Goal: Check status: Check status

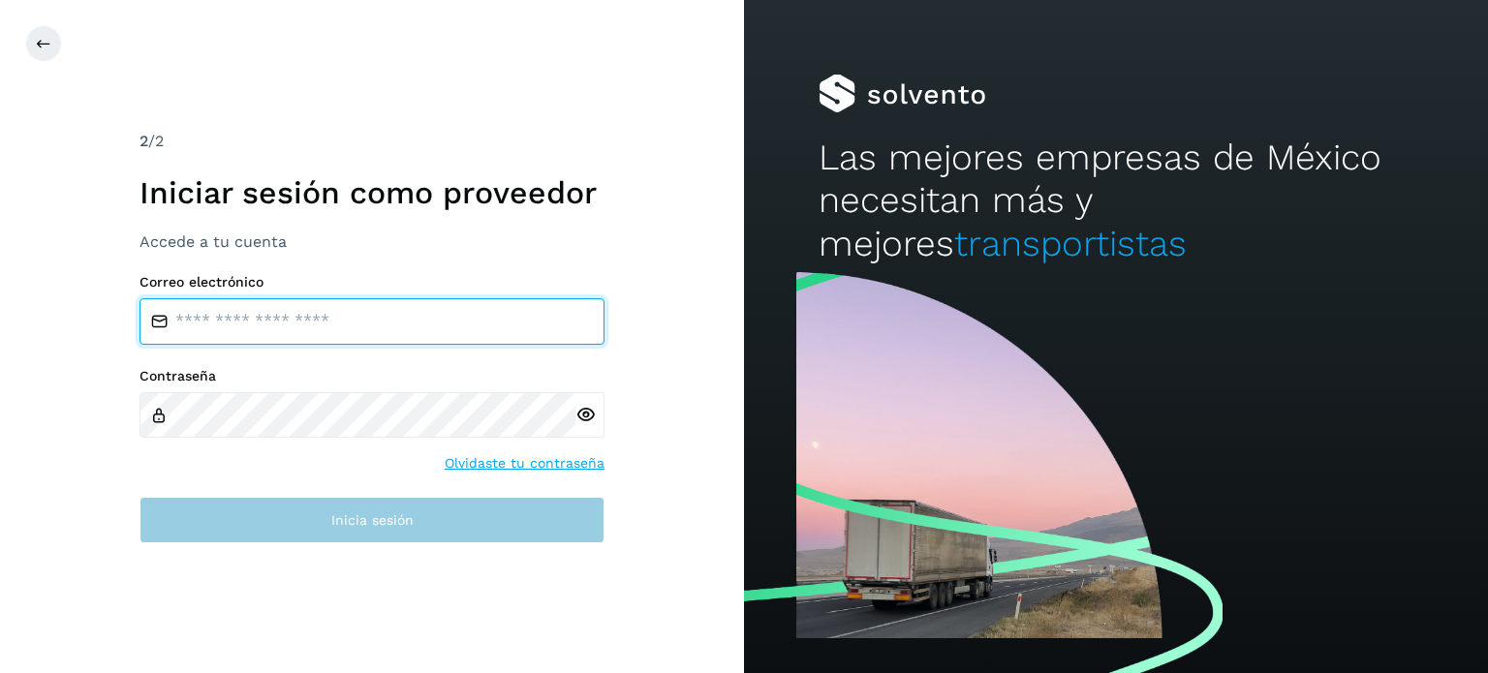
type input "**********"
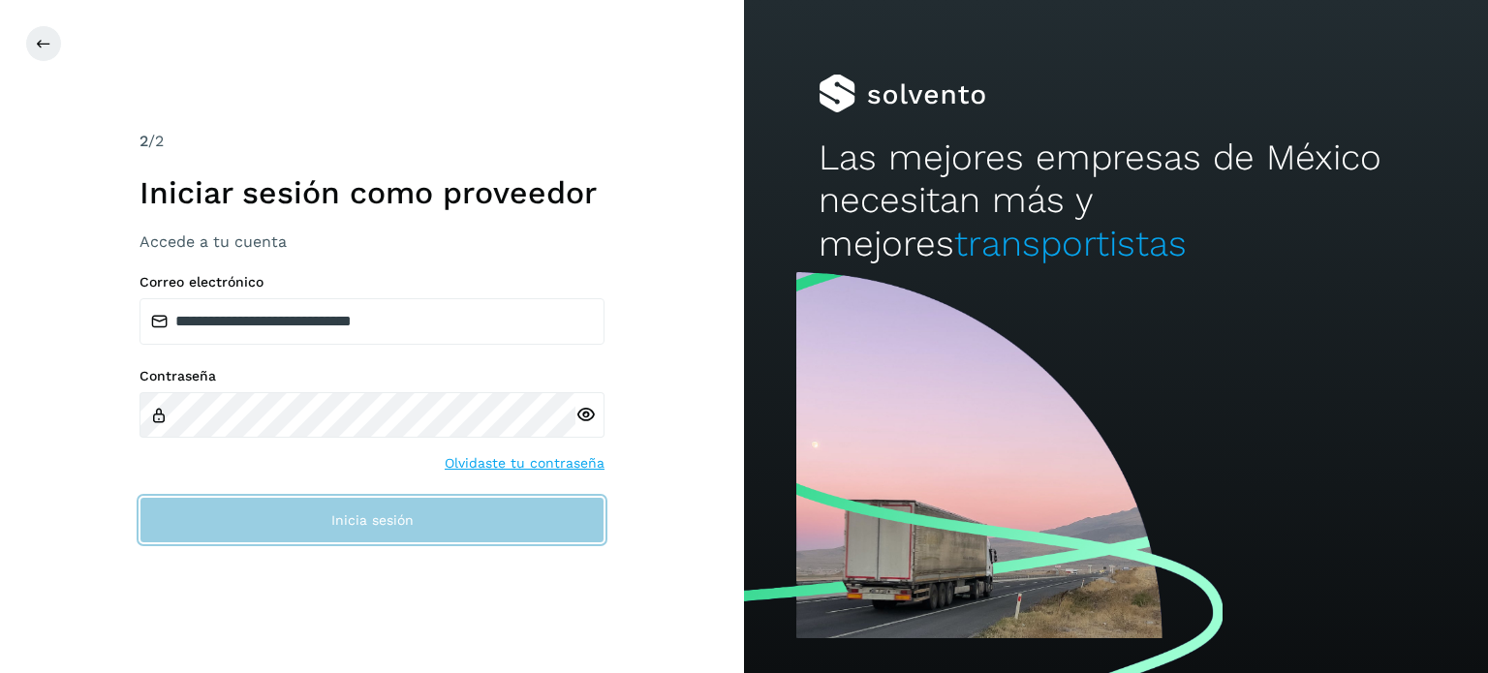
click at [365, 534] on button "Inicia sesión" at bounding box center [371, 520] width 465 height 46
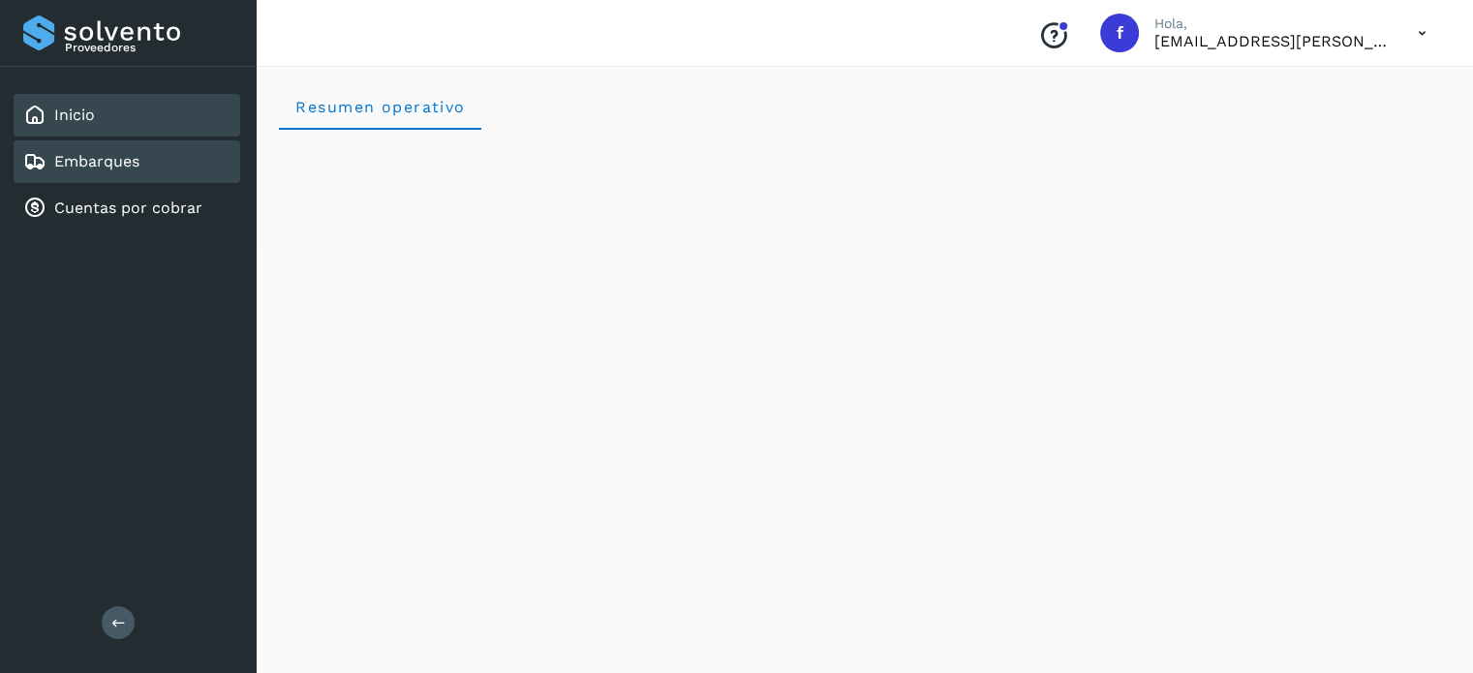
click at [155, 161] on div "Embarques" at bounding box center [127, 161] width 227 height 43
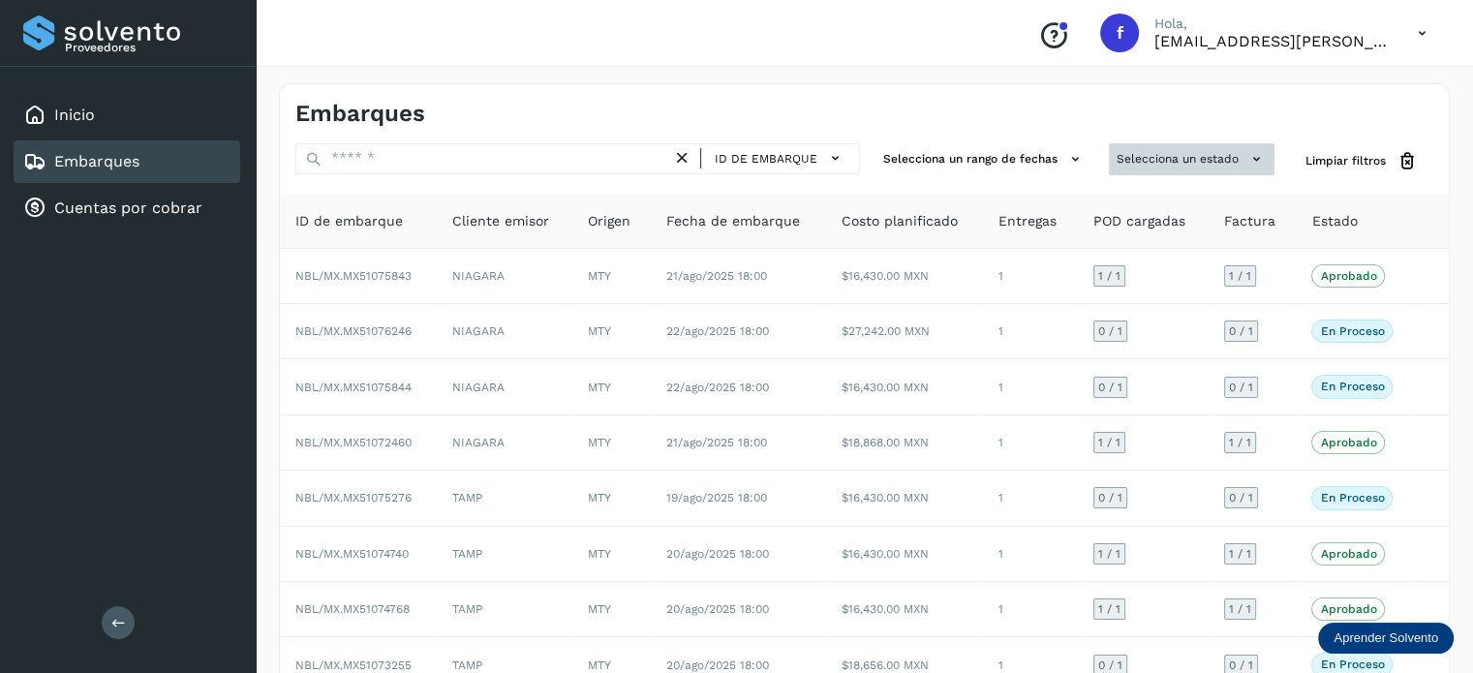
click at [1154, 156] on button "Selecciona un estado" at bounding box center [1192, 159] width 166 height 32
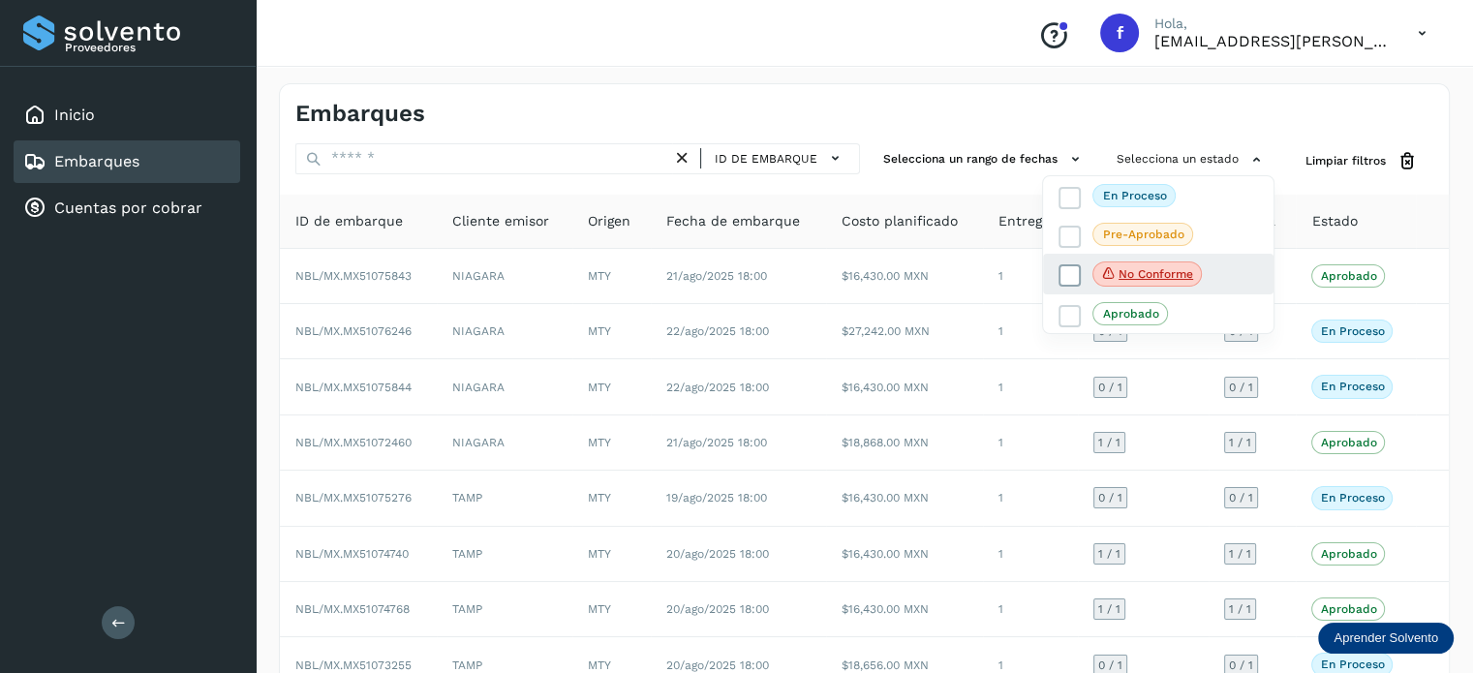
click at [1124, 267] on p "No conforme" at bounding box center [1156, 274] width 75 height 14
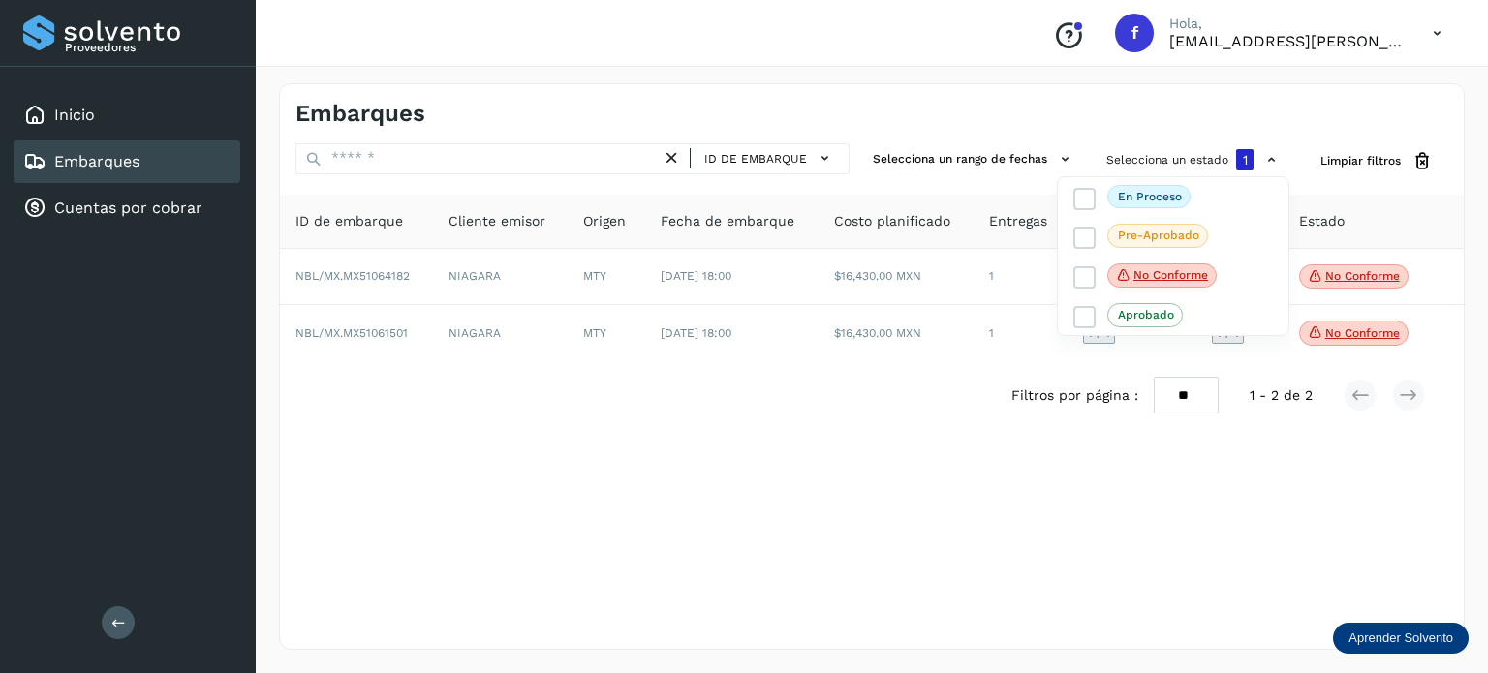
click at [818, 445] on div at bounding box center [744, 336] width 1488 height 673
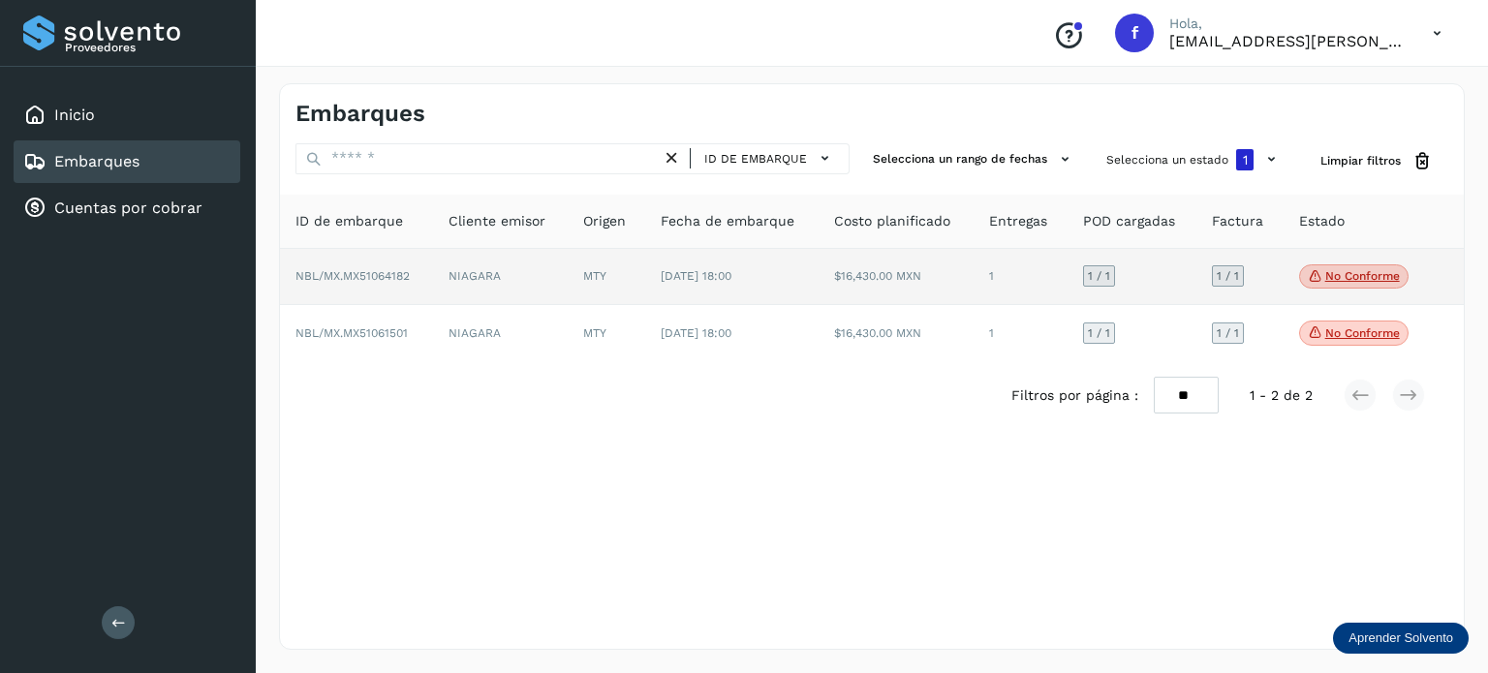
click at [1350, 265] on span "No conforme" at bounding box center [1353, 276] width 109 height 25
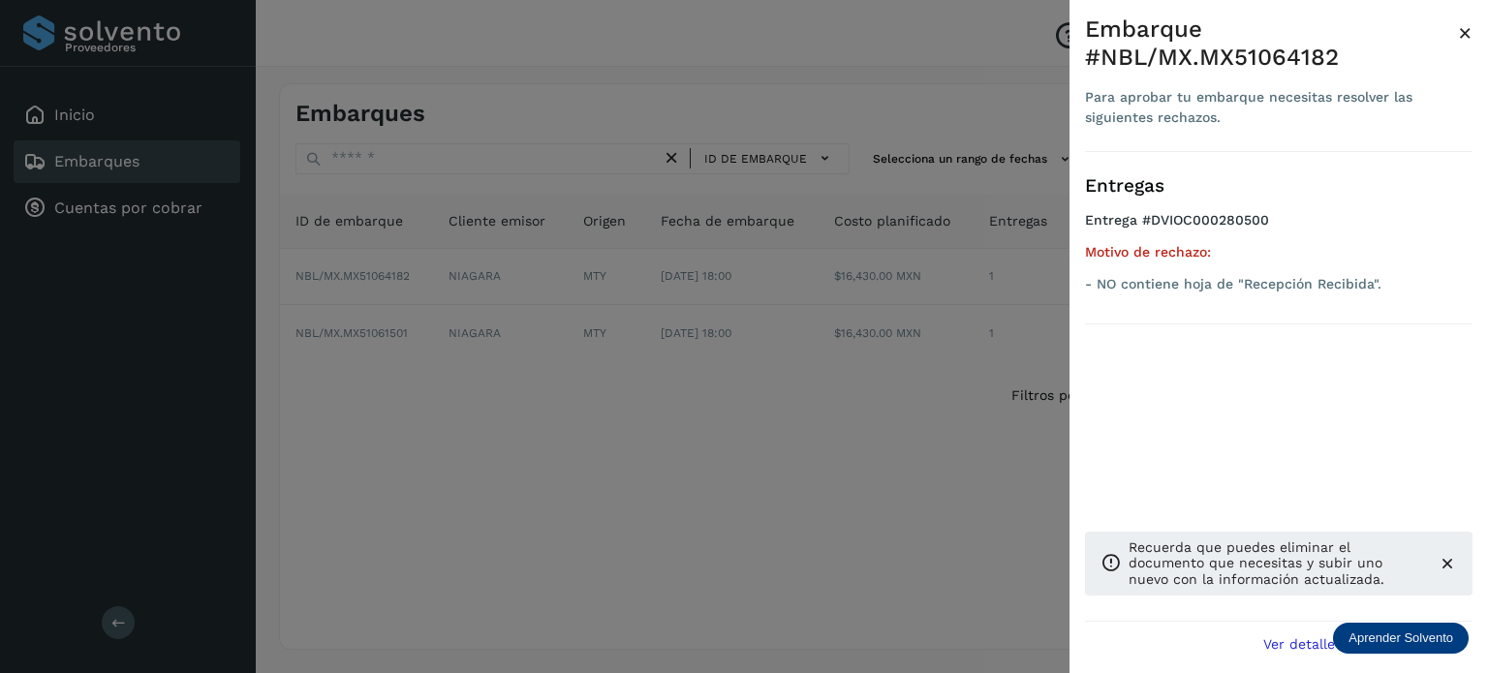
click at [886, 468] on div at bounding box center [744, 336] width 1488 height 673
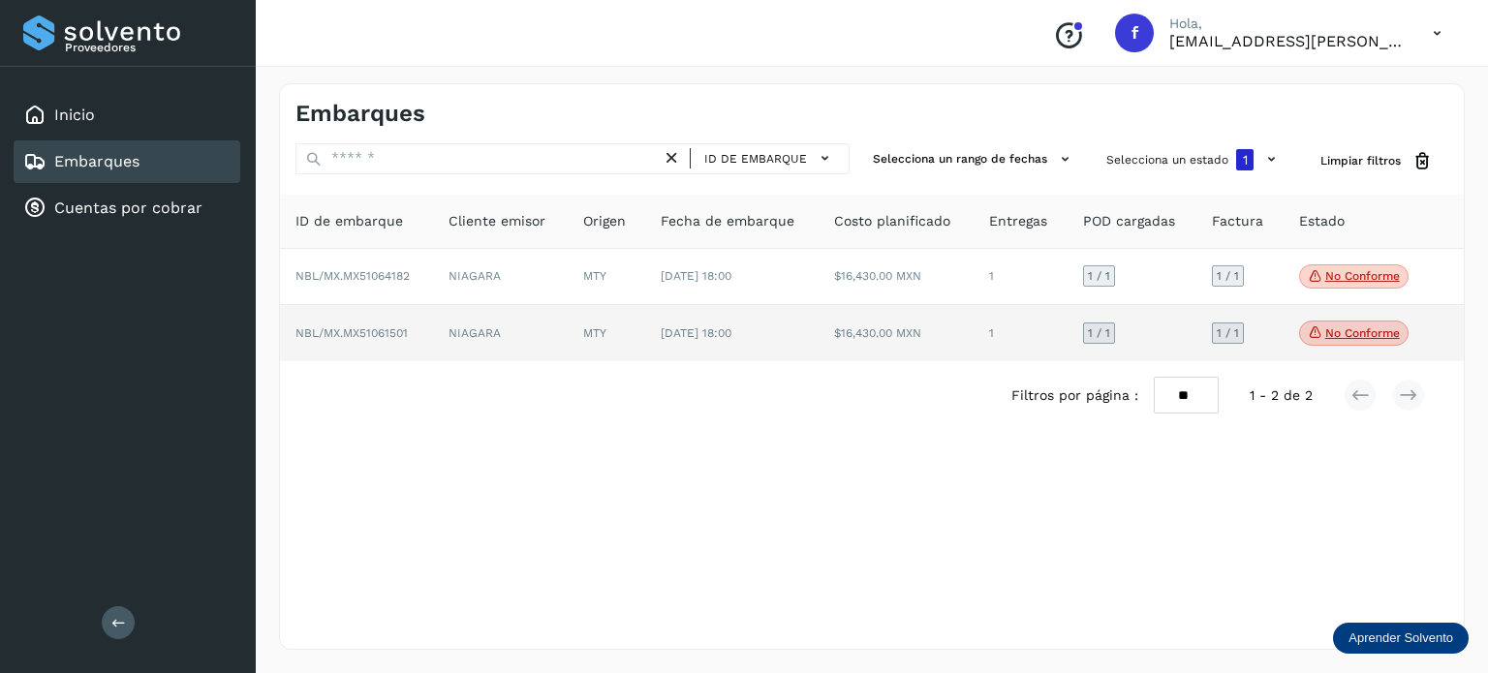
click at [1310, 326] on icon at bounding box center [1315, 332] width 15 height 17
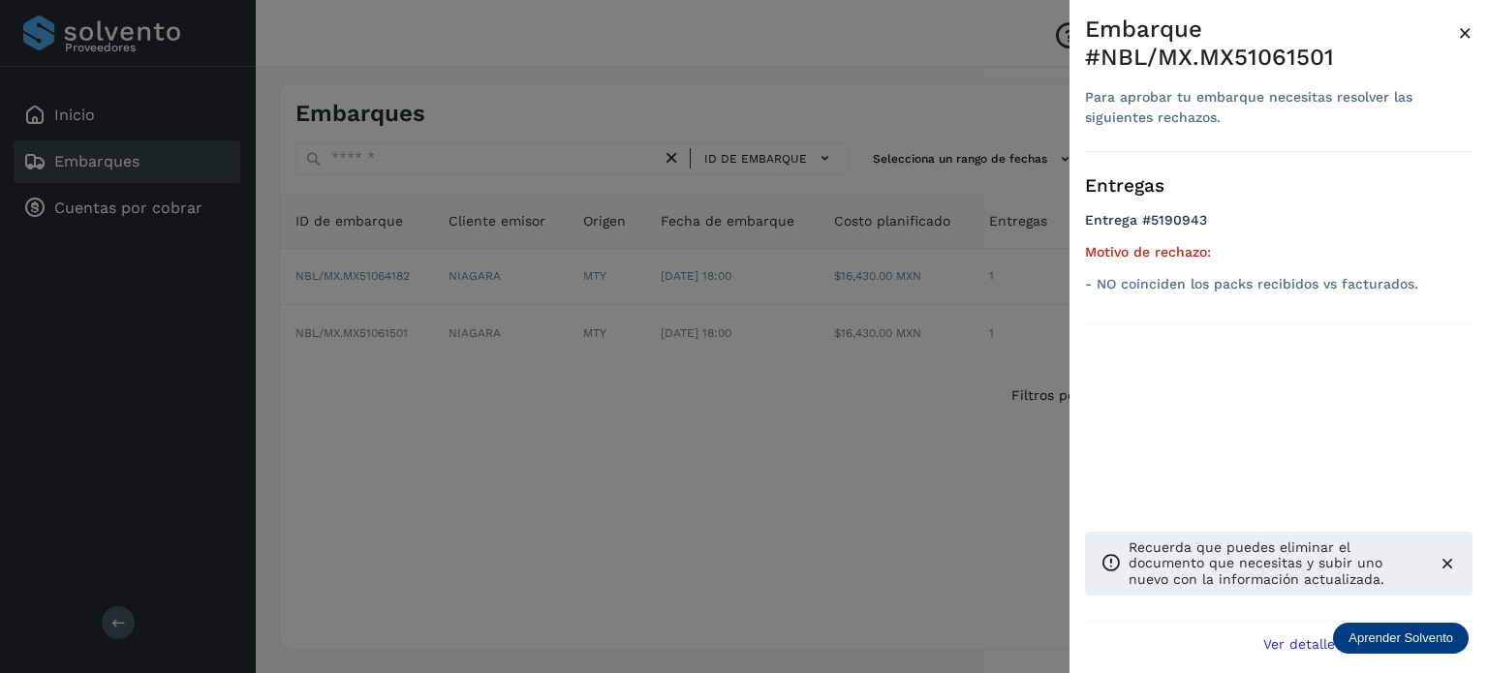
click at [721, 493] on div at bounding box center [744, 336] width 1488 height 673
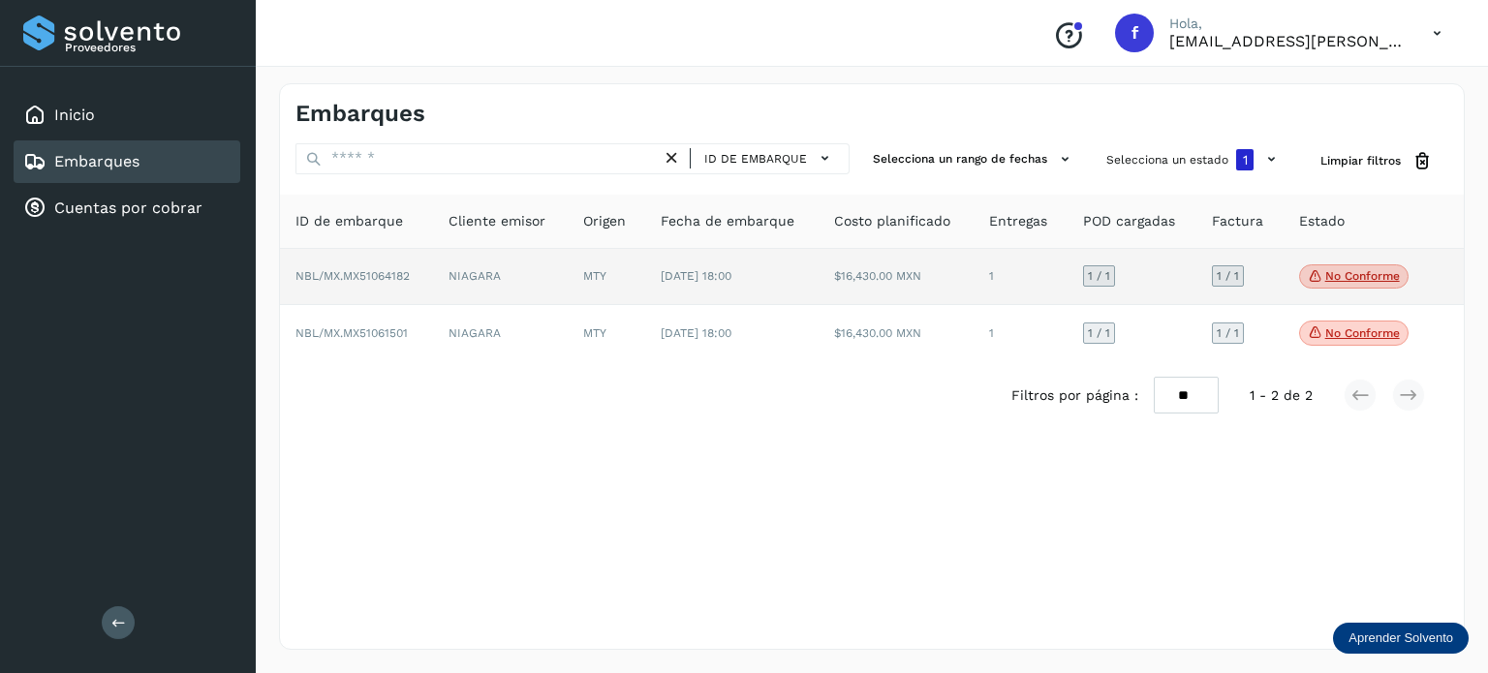
click at [1330, 269] on p "No conforme" at bounding box center [1362, 276] width 75 height 14
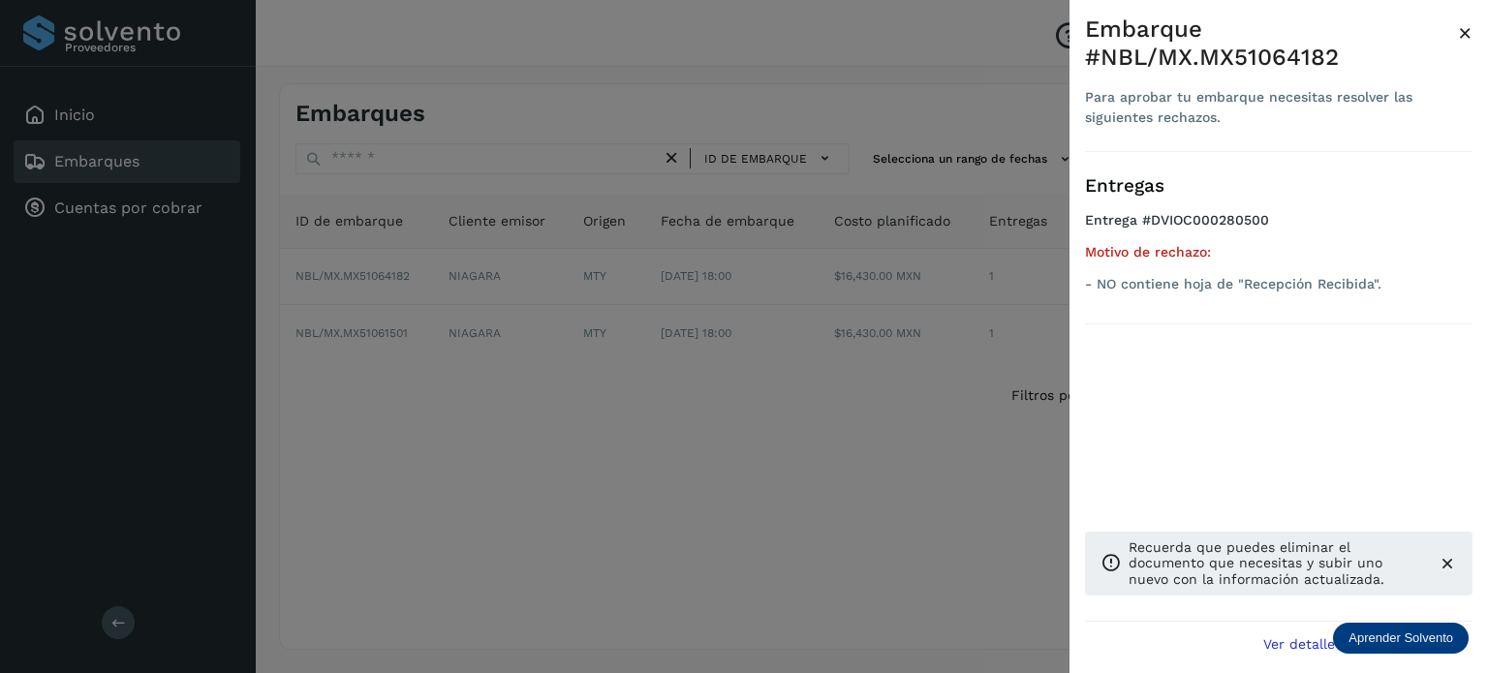
click at [660, 499] on div at bounding box center [744, 336] width 1488 height 673
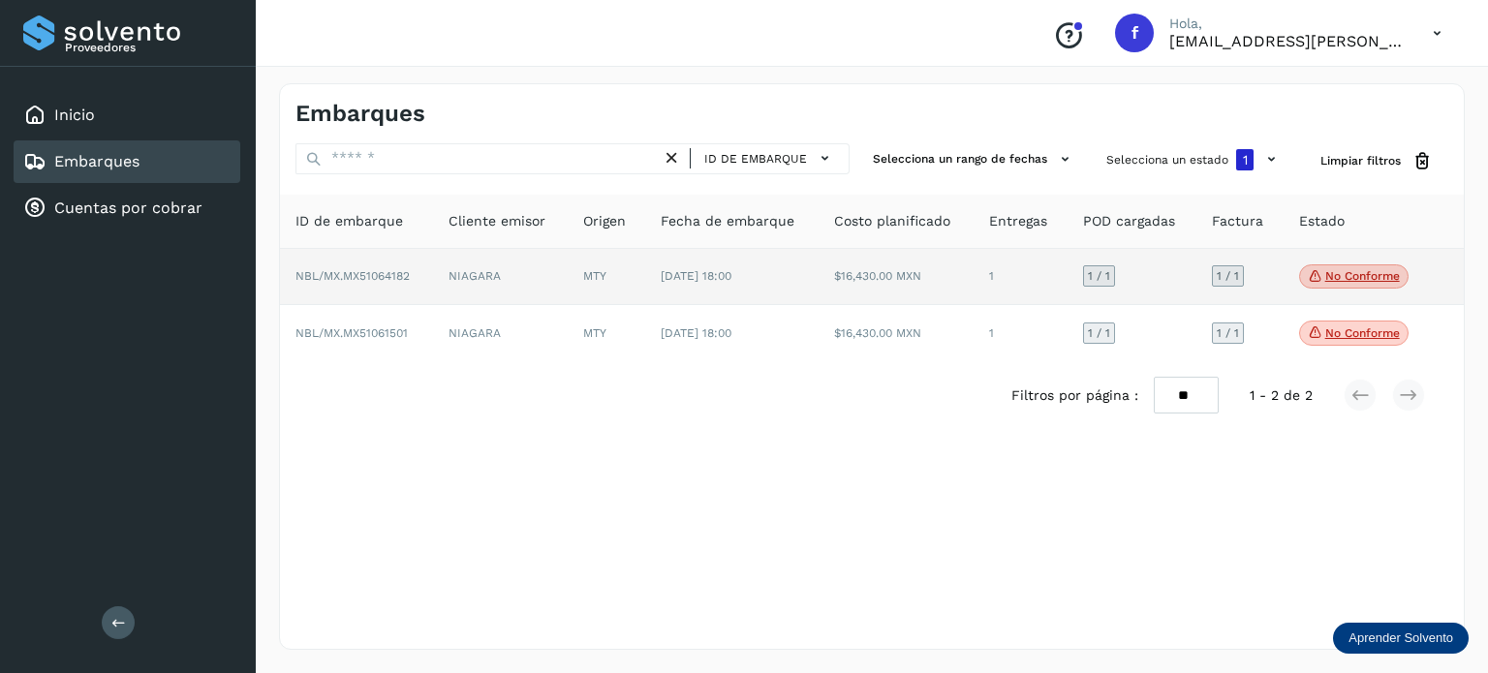
click at [1349, 269] on p "No conforme" at bounding box center [1362, 276] width 75 height 14
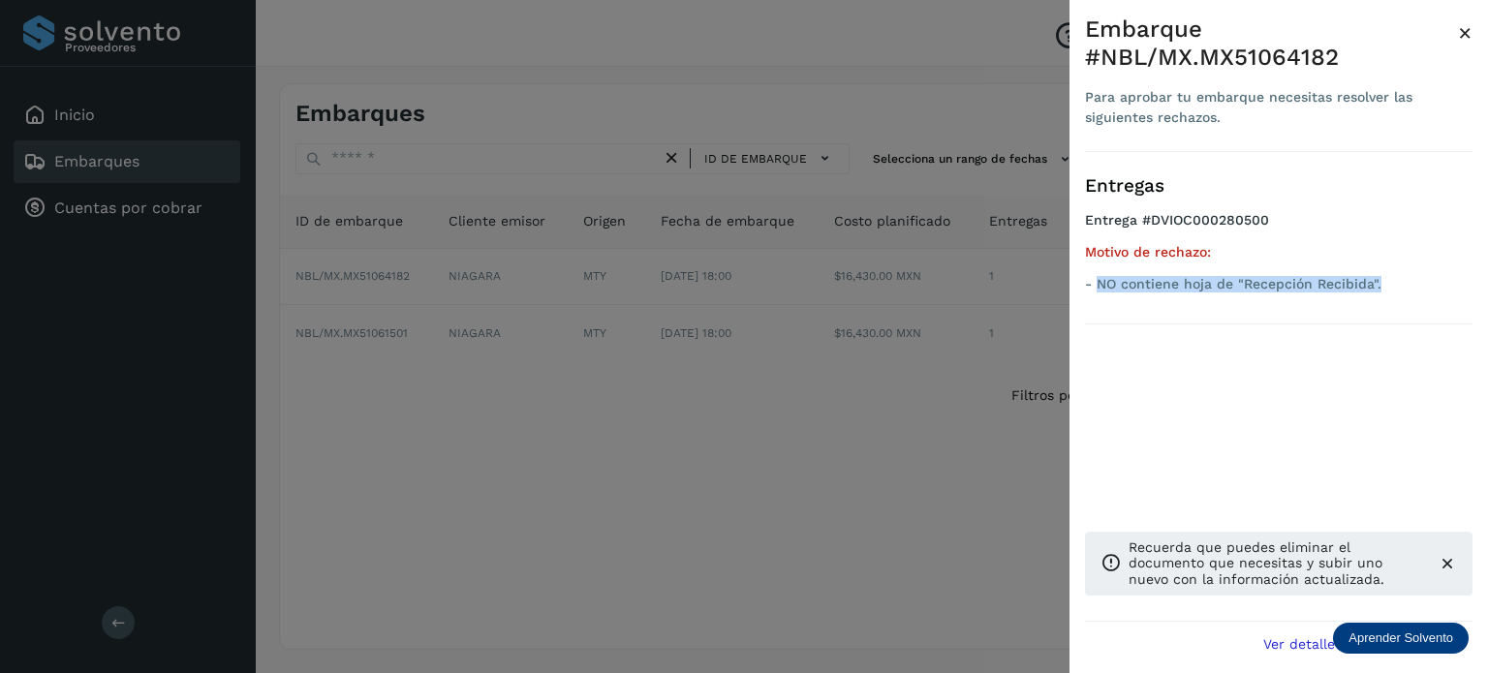
drag, startPoint x: 1383, startPoint y: 286, endPoint x: 1096, endPoint y: 324, distance: 289.3
click at [1096, 324] on div "Entregas Entrega #DVIOC000280500 Motivo de rechazo: - NO contiene hoja de "Rece…" at bounding box center [1278, 253] width 387 height 203
drag, startPoint x: 542, startPoint y: 373, endPoint x: 641, endPoint y: 342, distance: 103.5
click at [542, 374] on div at bounding box center [744, 336] width 1488 height 673
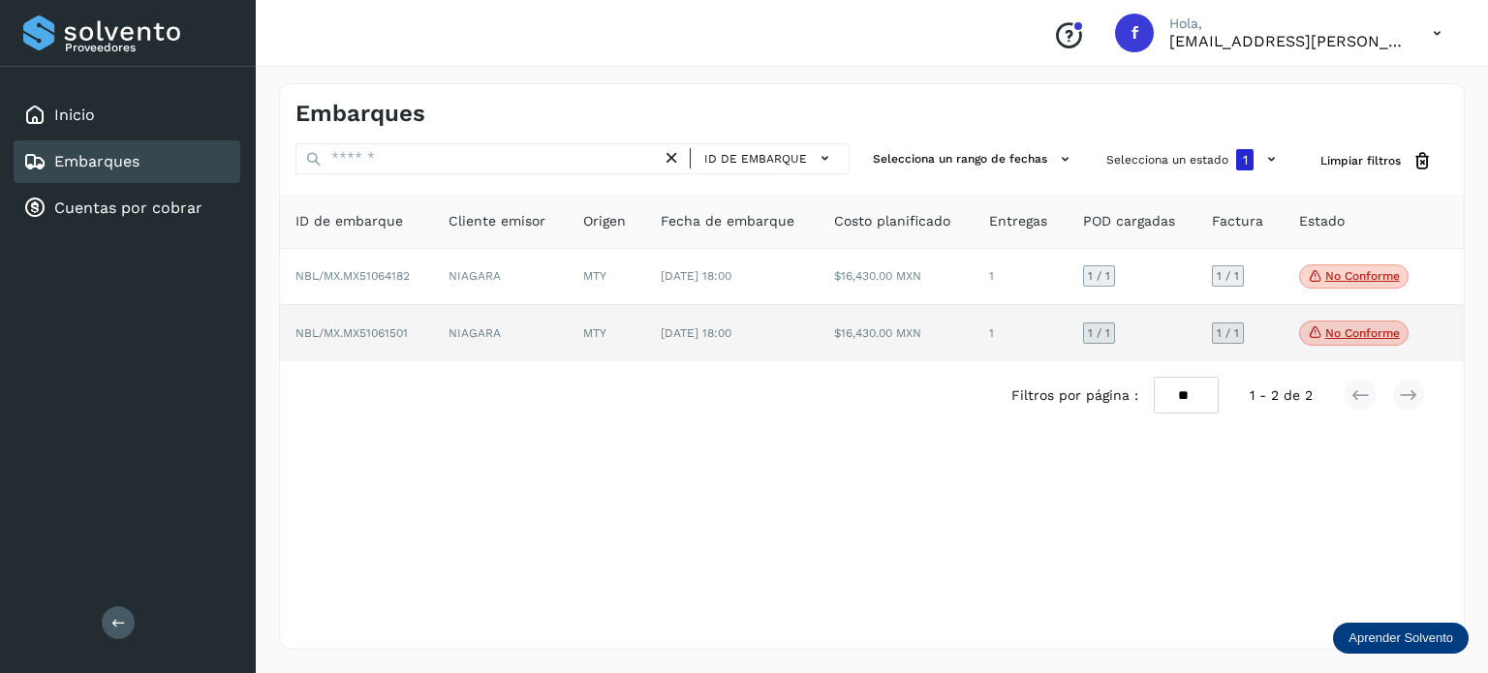
click at [1333, 322] on span "No conforme" at bounding box center [1353, 333] width 109 height 25
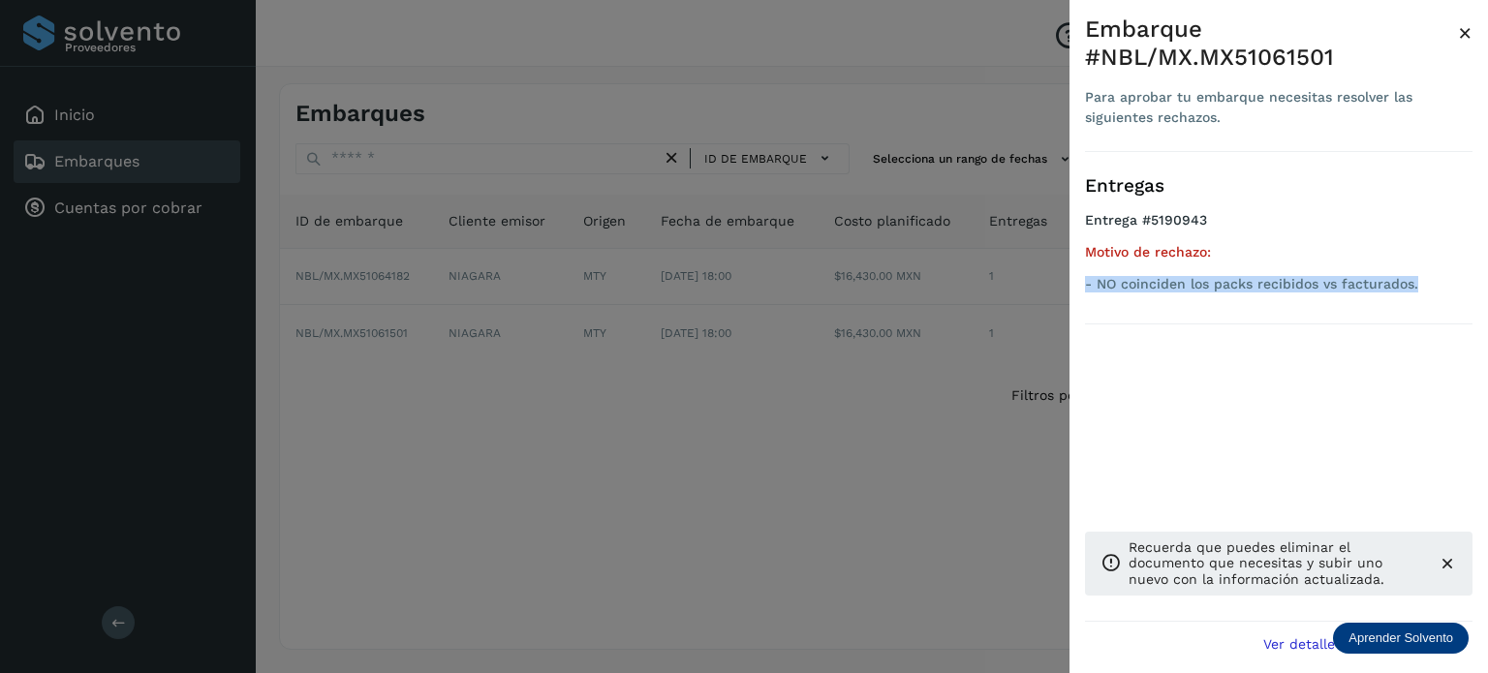
drag, startPoint x: 1422, startPoint y: 259, endPoint x: 1084, endPoint y: 286, distance: 339.1
click at [1084, 286] on div "Embarque #NBL/MX.MX51061501 Para aprobar tu embarque necesitas resolver las sig…" at bounding box center [1278, 352] width 418 height 704
copy p "- NO coinciden los packs recibidos vs facturados."
click at [1462, 26] on span "×" at bounding box center [1465, 32] width 15 height 27
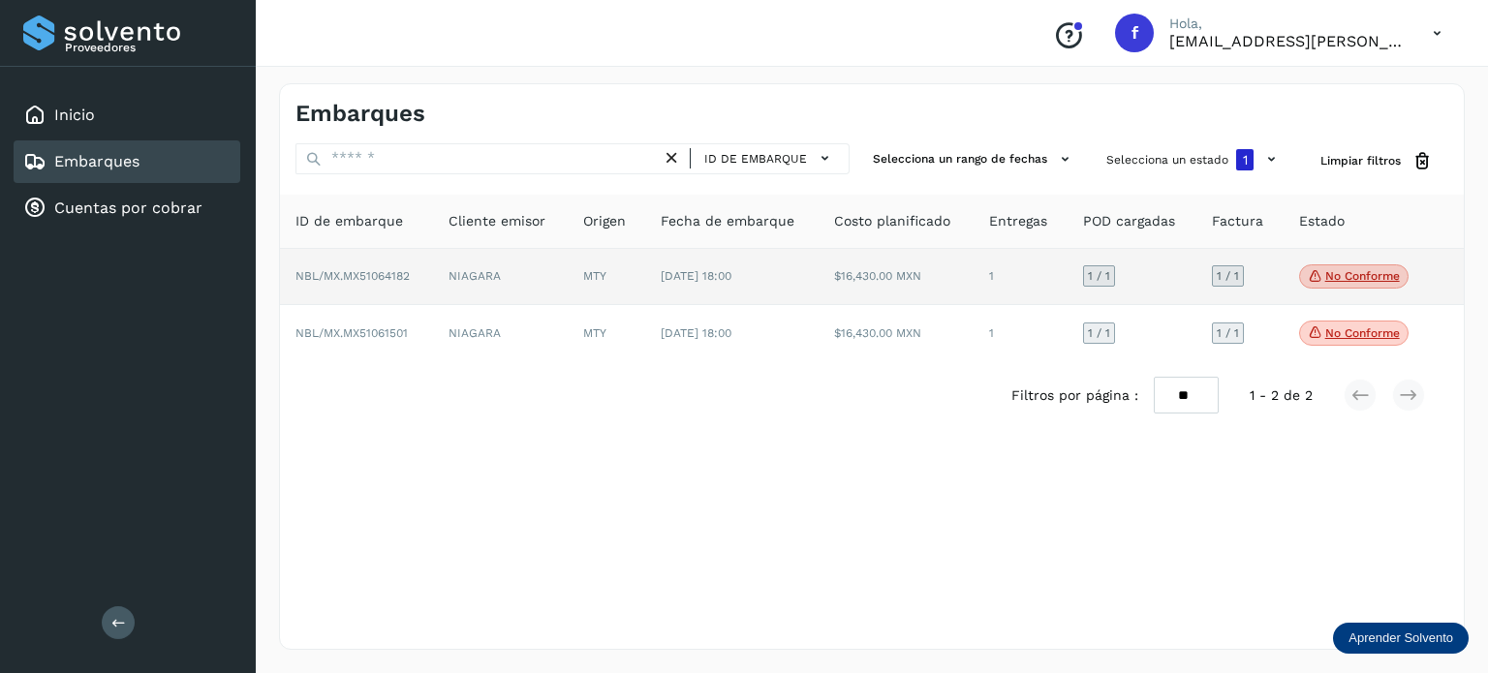
click at [1379, 270] on p "No conforme" at bounding box center [1362, 276] width 75 height 14
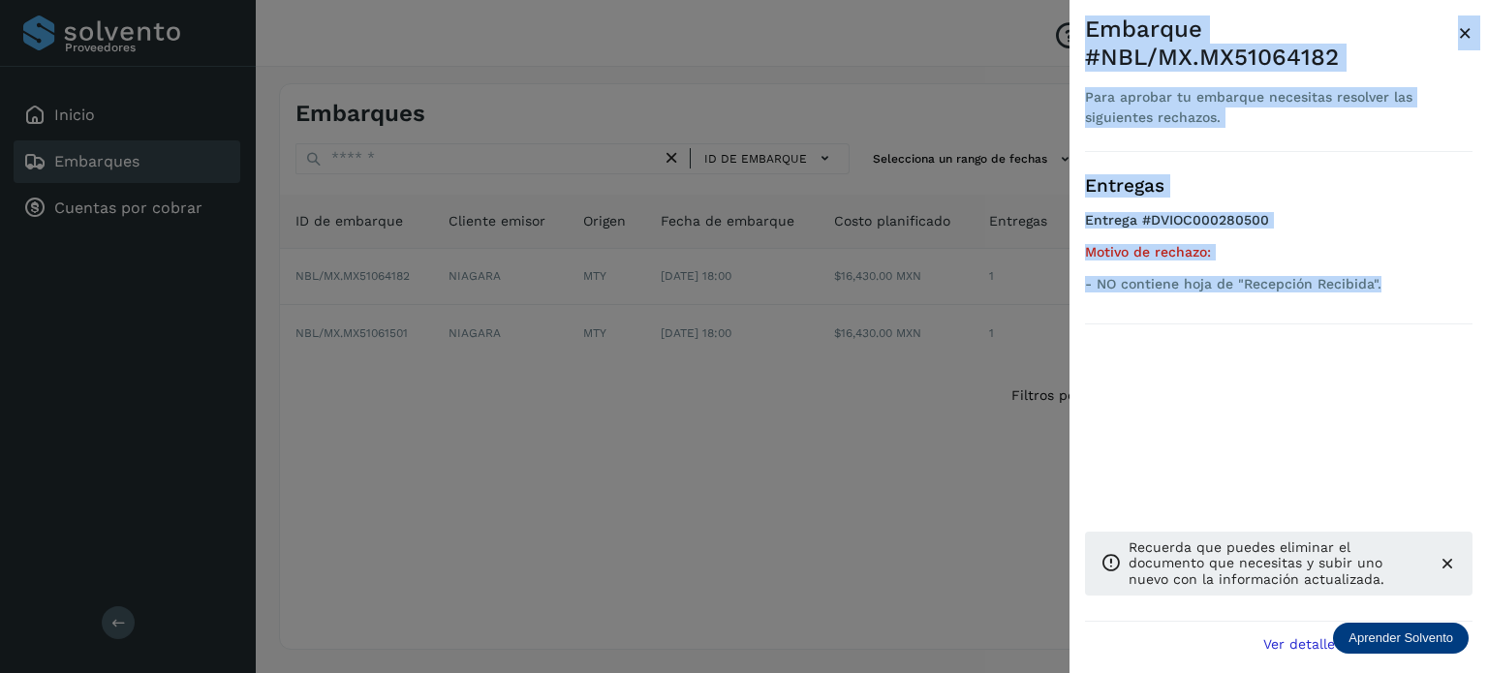
drag, startPoint x: 1386, startPoint y: 283, endPoint x: 1065, endPoint y: 336, distance: 326.0
click at [1065, 336] on div "Embarque #NBL/MX.MX51064182 Para aprobar tu embarque necesitas resolver las sig…" at bounding box center [744, 336] width 1488 height 673
drag, startPoint x: 1287, startPoint y: 196, endPoint x: 1348, endPoint y: 255, distance: 84.9
click at [1288, 196] on h3 "Entregas" at bounding box center [1278, 186] width 387 height 22
click at [1386, 270] on div "Motivo de rechazo: - NO contiene hoja de "Recepción Recibida"." at bounding box center [1278, 268] width 387 height 48
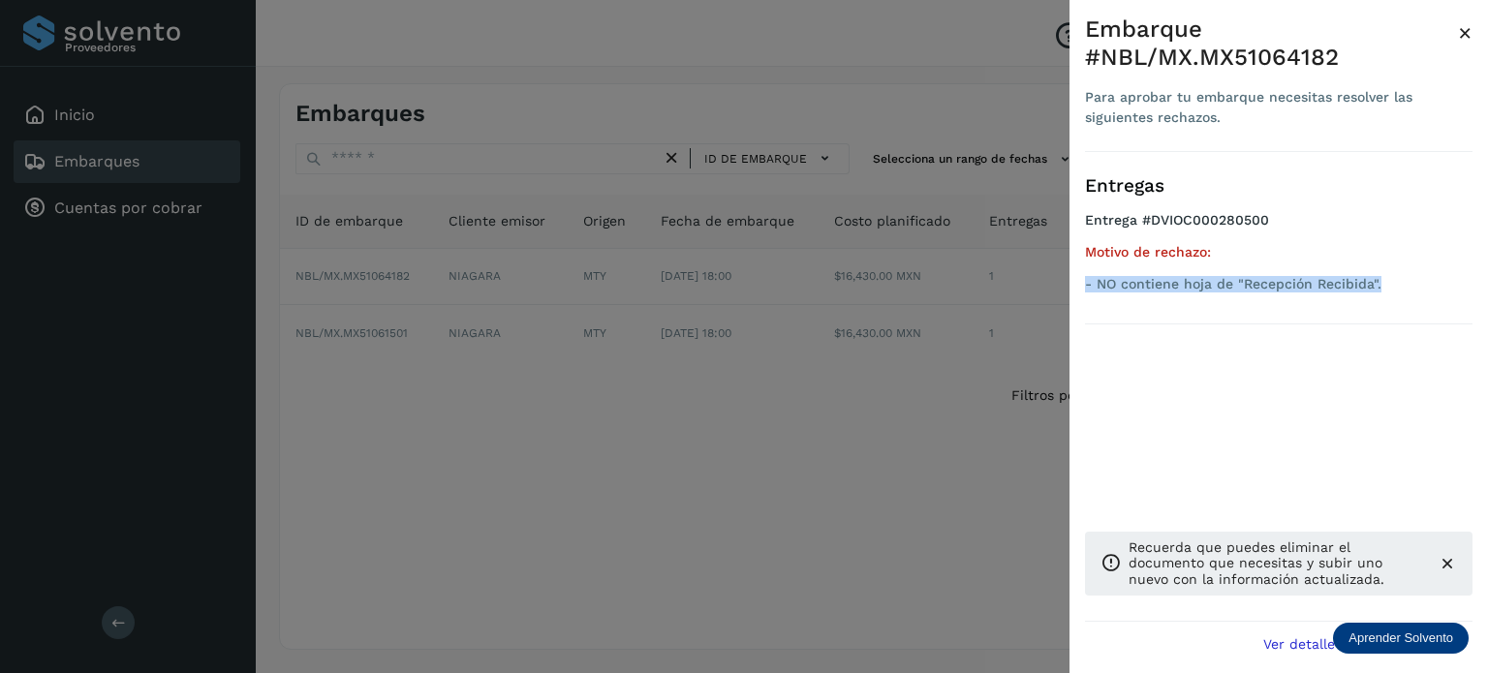
drag, startPoint x: 1384, startPoint y: 285, endPoint x: 1078, endPoint y: 312, distance: 307.3
click at [1078, 312] on div "Embarque #NBL/MX.MX51064182 Para aprobar tu embarque necesitas resolver las sig…" at bounding box center [1278, 352] width 418 height 704
copy p "- NO contiene hoja de "Recepción Recibida"."
click at [1470, 26] on span "×" at bounding box center [1465, 32] width 15 height 27
